Goal: Task Accomplishment & Management: Use online tool/utility

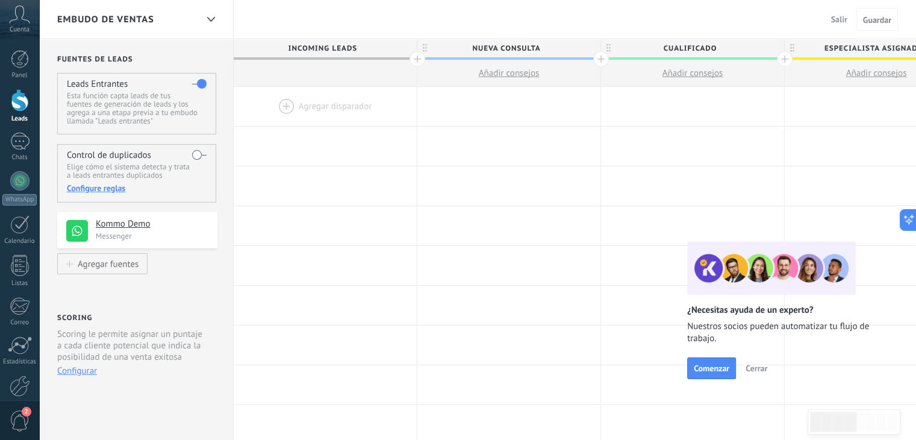
scroll to position [623, 0]
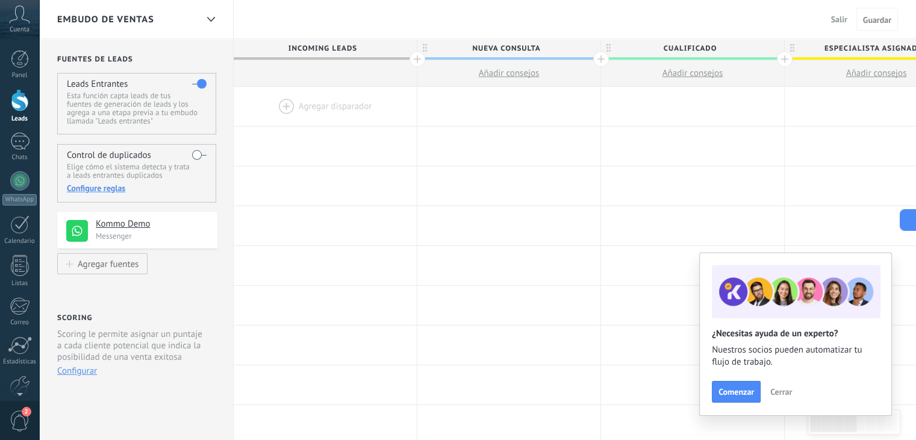
click at [331, 93] on div at bounding box center [325, 106] width 183 height 39
click at [328, 101] on div at bounding box center [325, 106] width 183 height 39
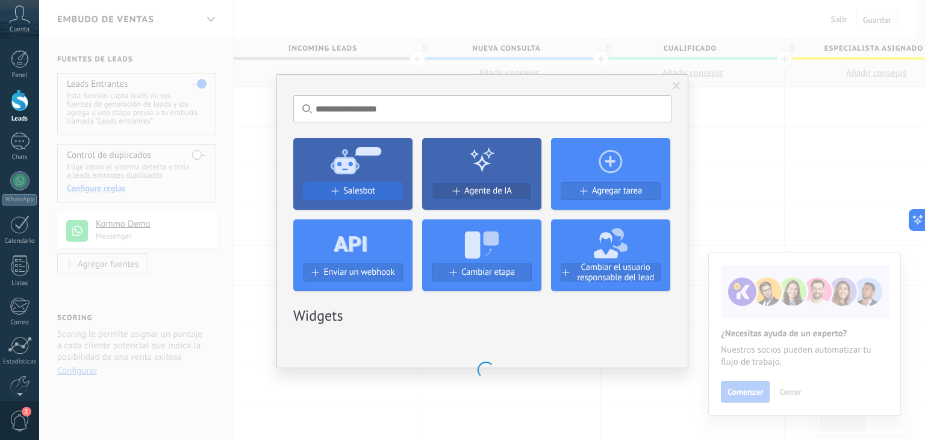
click at [378, 184] on div "Salesbot Agente de IA Agregar tarea Enviar un webhook Cambiar etapa Cambiar el …" at bounding box center [482, 209] width 378 height 163
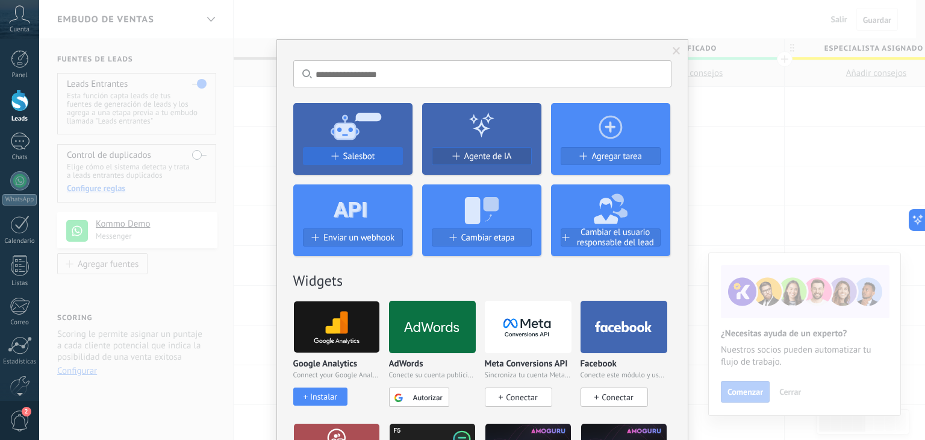
click at [361, 154] on span "Salesbot" at bounding box center [359, 156] width 32 height 10
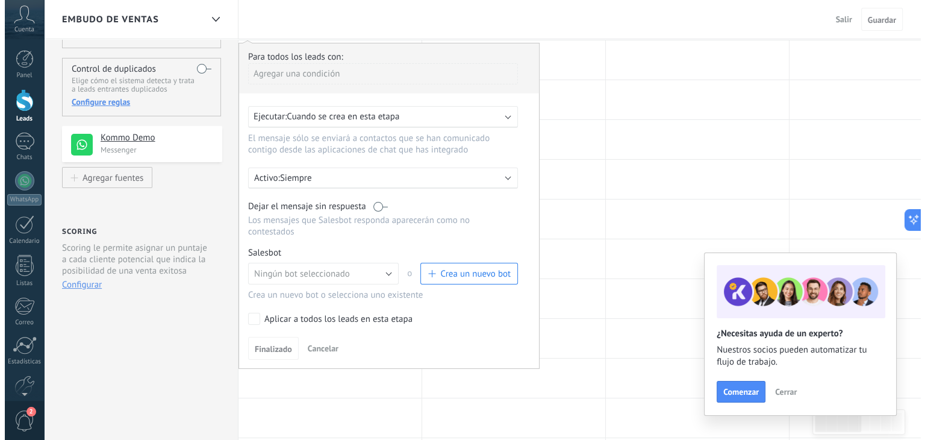
scroll to position [89, 0]
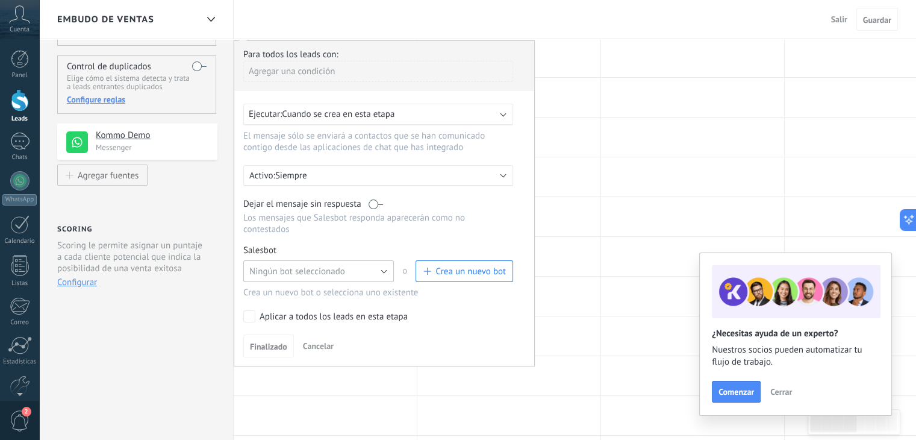
click at [369, 260] on button "Ningún bot seleccionado" at bounding box center [318, 271] width 151 height 22
click at [286, 306] on span "Bot [PERSON_NAME]" at bounding box center [313, 311] width 154 height 11
click at [304, 245] on link "Gestionar" at bounding box center [300, 250] width 32 height 10
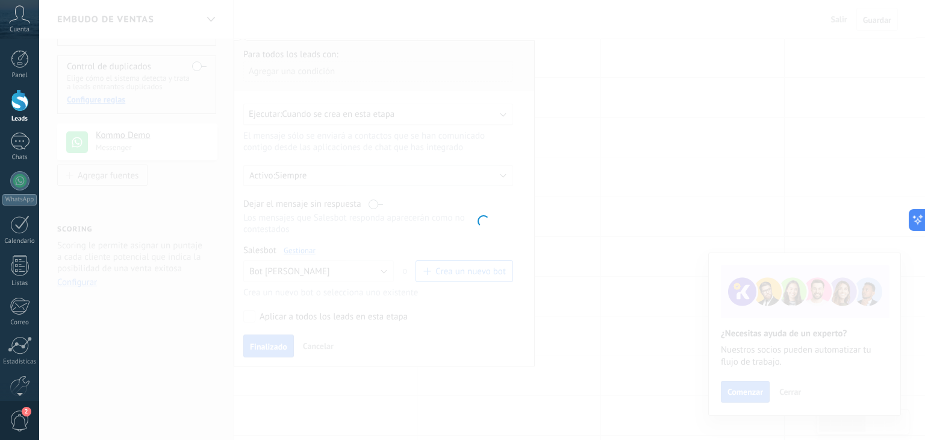
type input "**********"
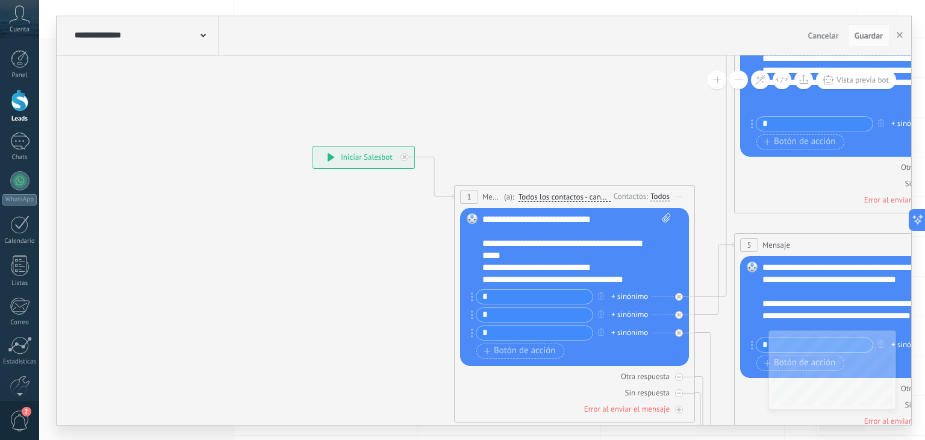
scroll to position [265, 0]
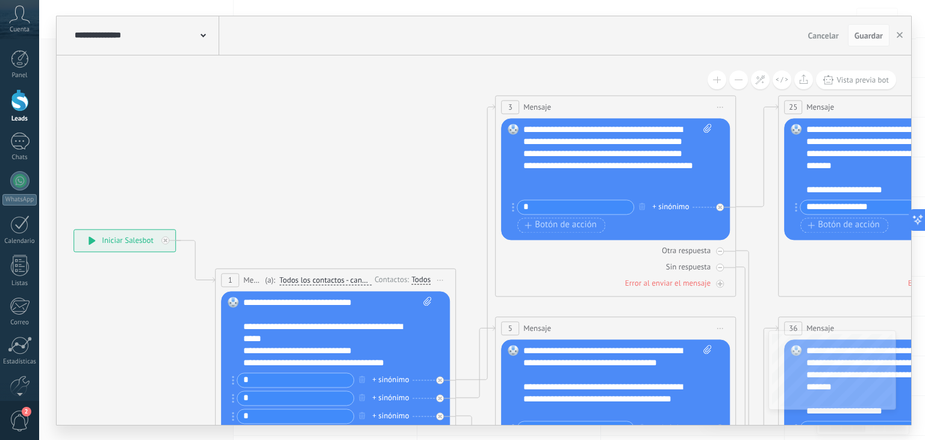
drag, startPoint x: 636, startPoint y: 134, endPoint x: 397, endPoint y: 217, distance: 252.5
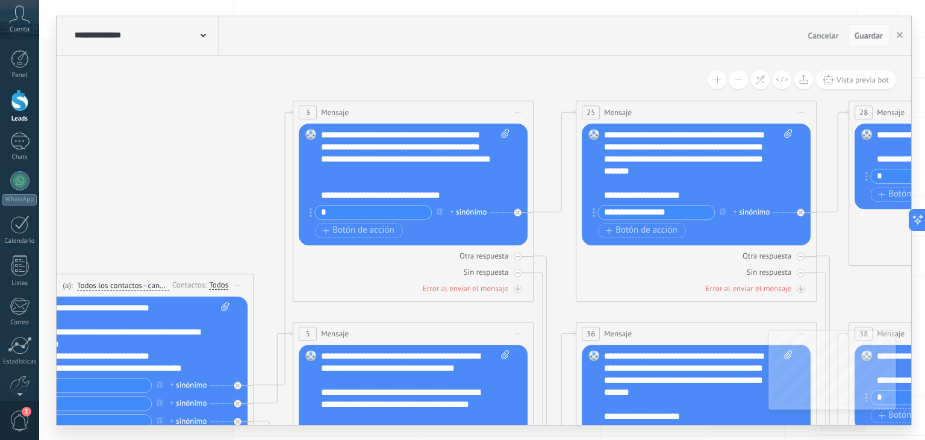
drag, startPoint x: 741, startPoint y: 143, endPoint x: 538, endPoint y: 148, distance: 203.0
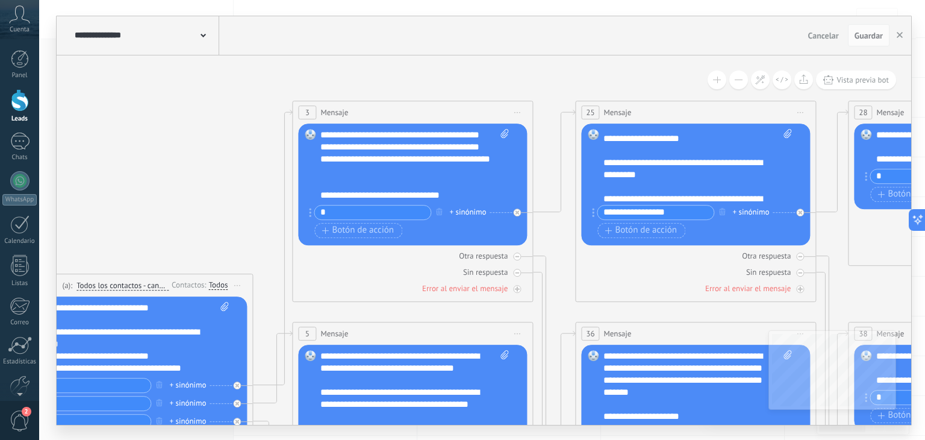
scroll to position [84, 0]
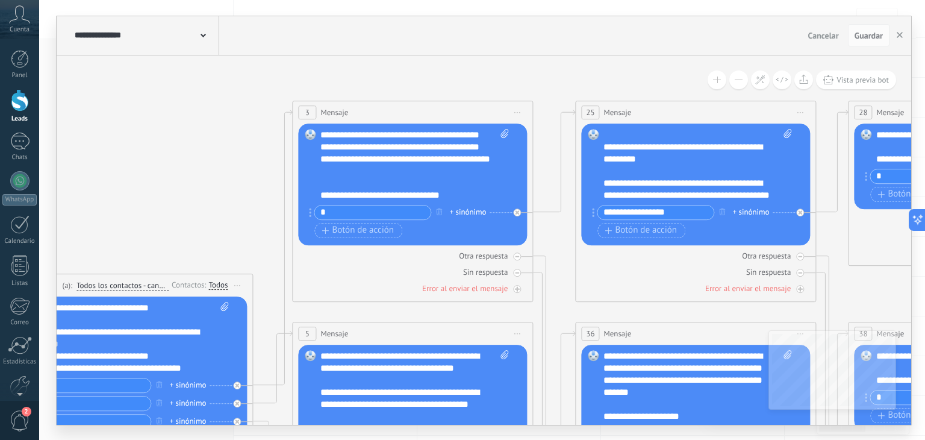
click at [461, 198] on div "**********" at bounding box center [414, 165] width 189 height 72
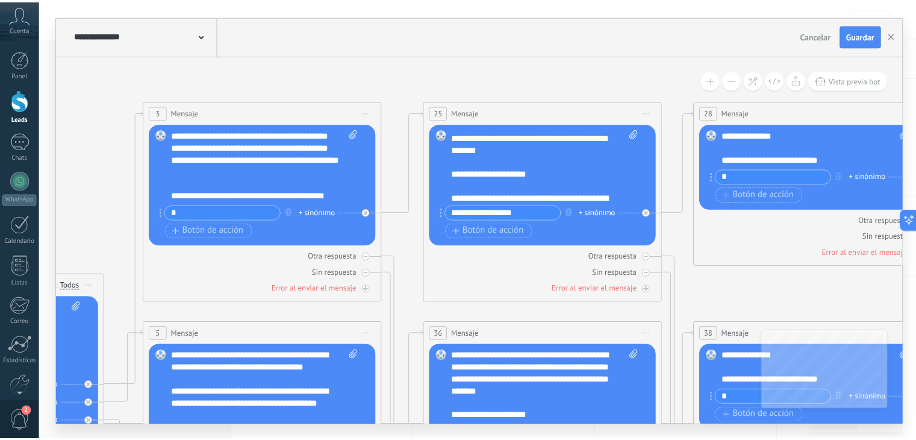
scroll to position [84, 0]
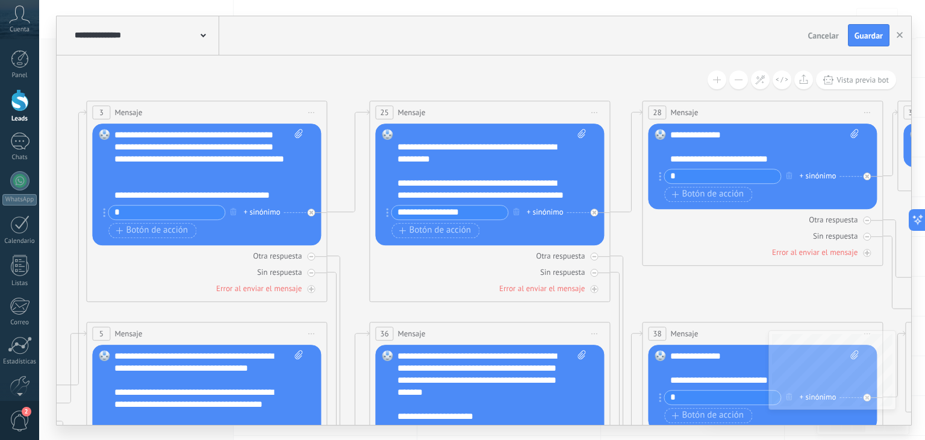
click at [749, 149] on div "**********" at bounding box center [764, 147] width 189 height 36
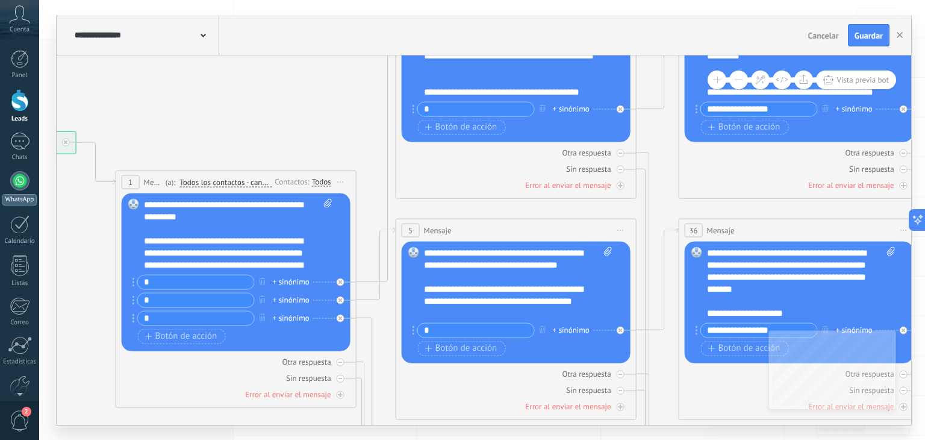
click at [25, 184] on div at bounding box center [19, 180] width 19 height 19
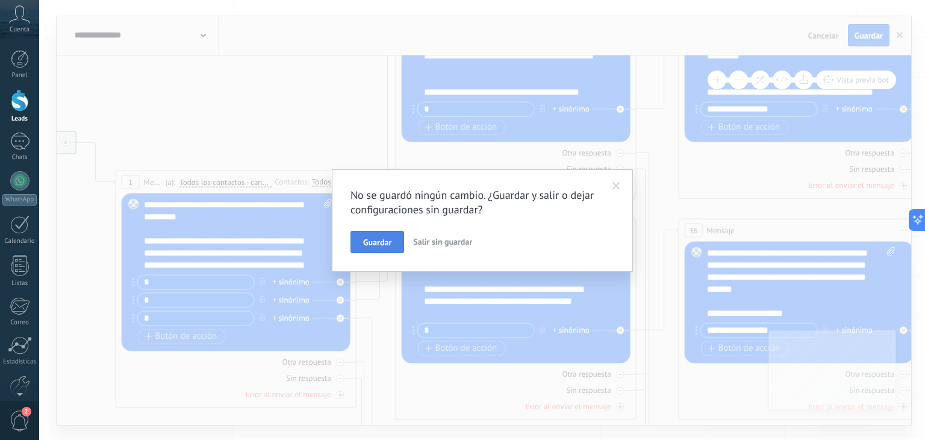
click at [386, 240] on span "Guardar" at bounding box center [377, 242] width 28 height 8
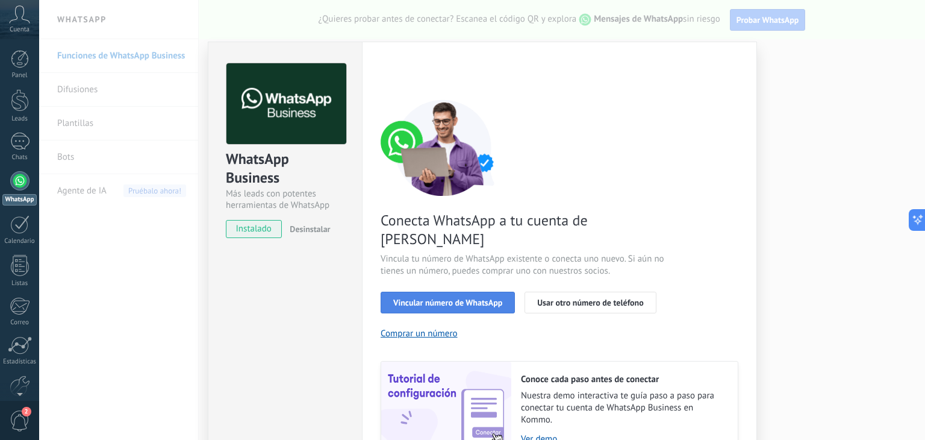
click at [450, 298] on span "Vincular número de WhatsApp" at bounding box center [447, 302] width 109 height 8
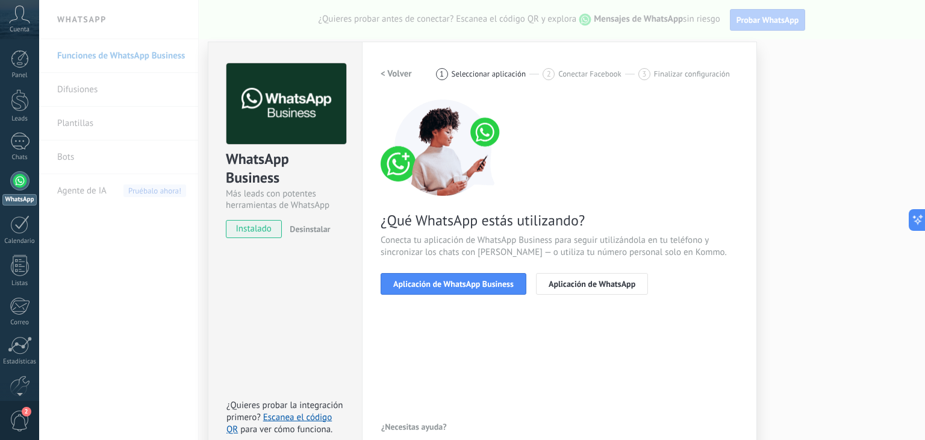
click at [450, 282] on span "Aplicación de WhatsApp Business" at bounding box center [453, 283] width 120 height 8
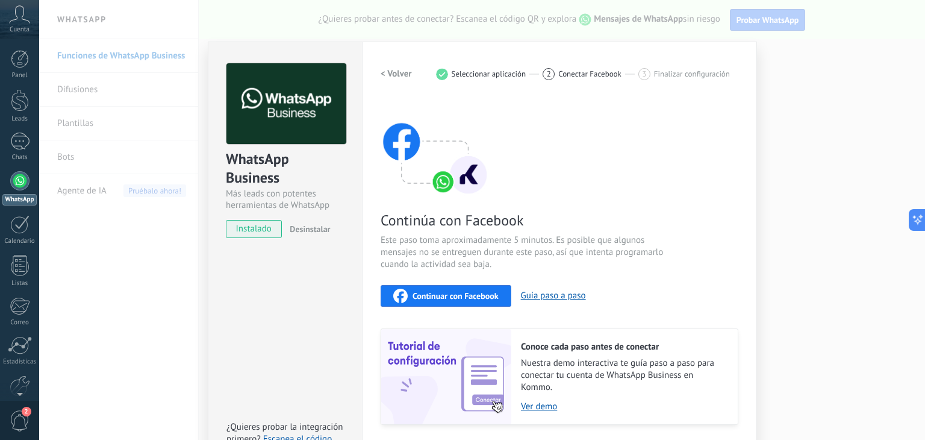
click at [446, 299] on span "Continuar con Facebook" at bounding box center [455, 295] width 86 height 8
